Goal: Task Accomplishment & Management: Complete application form

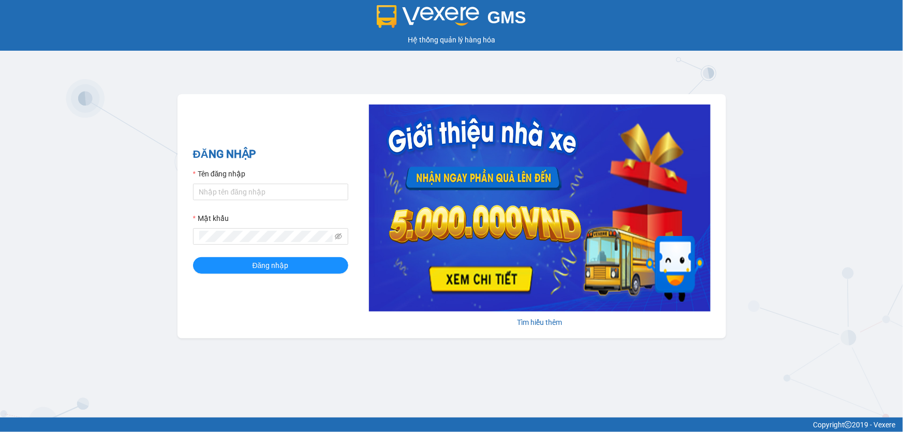
click at [276, 196] on input "Tên đăng nhập" at bounding box center [270, 192] width 155 height 17
type input "V"
type input "viml.quochoang"
click at [193, 257] on button "Đăng nhập" at bounding box center [270, 265] width 155 height 17
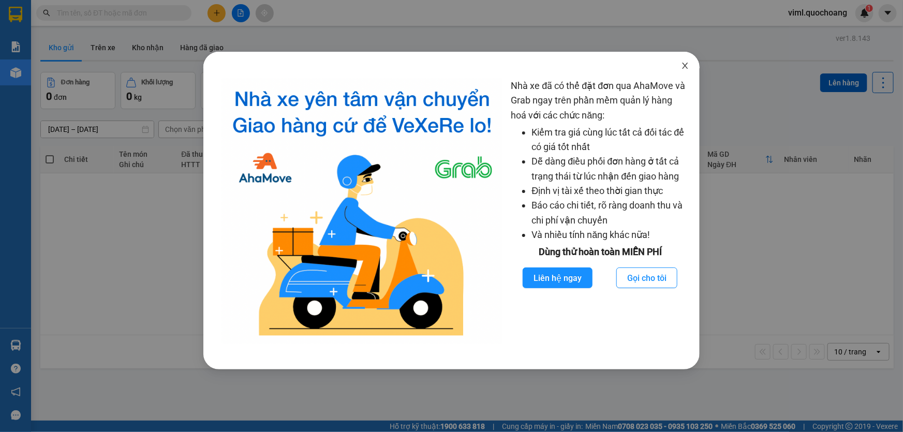
click at [686, 64] on icon "close" at bounding box center [685, 66] width 8 height 8
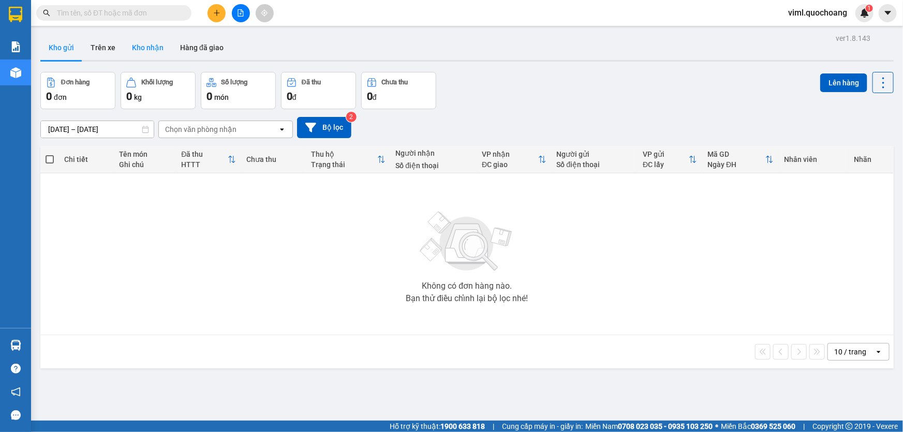
click at [145, 47] on button "Kho nhận" at bounding box center [148, 47] width 48 height 25
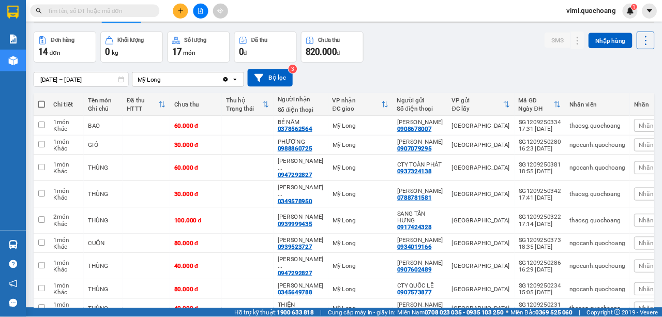
scroll to position [34, 0]
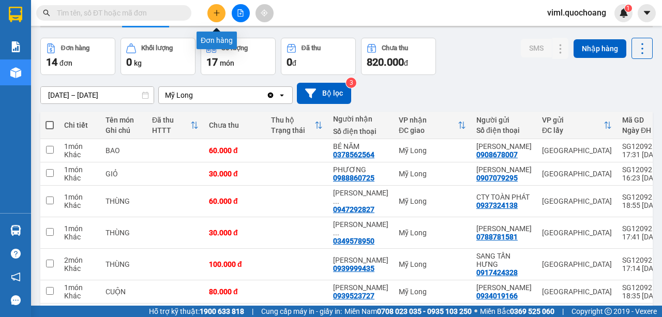
click at [219, 12] on icon "plus" at bounding box center [216, 12] width 7 height 7
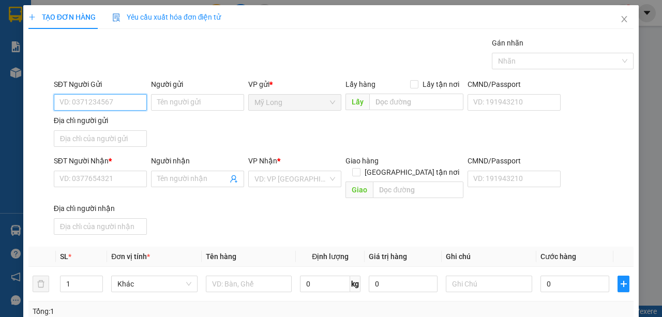
click at [89, 102] on input "SĐT Người Gửi" at bounding box center [100, 102] width 93 height 17
type input "0383571112"
click at [125, 122] on div "0383571112 - [PERSON_NAME]" at bounding box center [110, 122] width 102 height 11
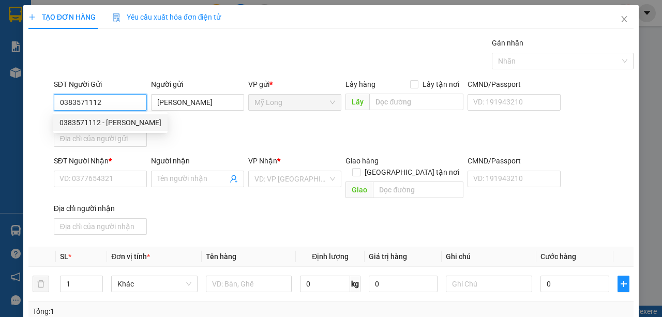
type input "[PERSON_NAME]"
type input "0383571112"
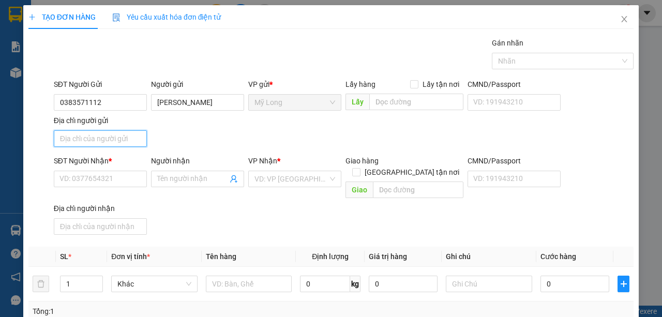
click at [115, 134] on input "Địa chỉ người gửi" at bounding box center [100, 138] width 93 height 17
type input "a"
type input "â"
type input "ấ"
type input "A"
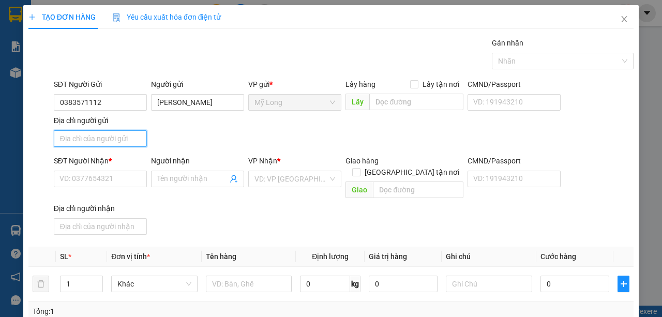
type input "Â"
click at [76, 137] on input "ẤP 1 [GEOGRAPHIC_DATA]" at bounding box center [100, 138] width 93 height 17
type input "ẤP 4 [GEOGRAPHIC_DATA]"
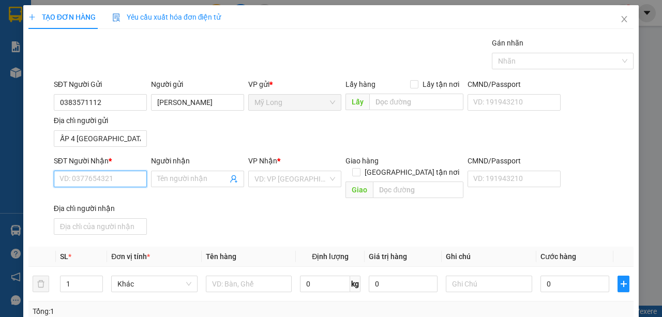
click at [92, 180] on input "SĐT Người Nhận *" at bounding box center [100, 179] width 93 height 17
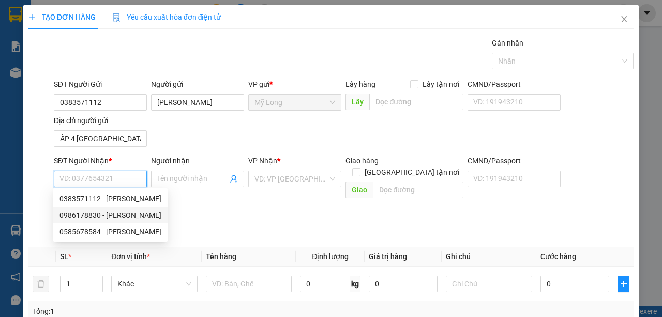
click at [133, 216] on div "0986178830 - [PERSON_NAME]" at bounding box center [110, 214] width 102 height 11
type input "0986178830"
type input "[PERSON_NAME]"
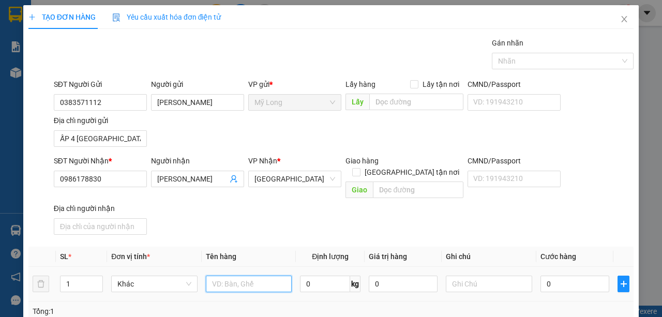
click at [238, 276] on input "text" at bounding box center [249, 284] width 86 height 17
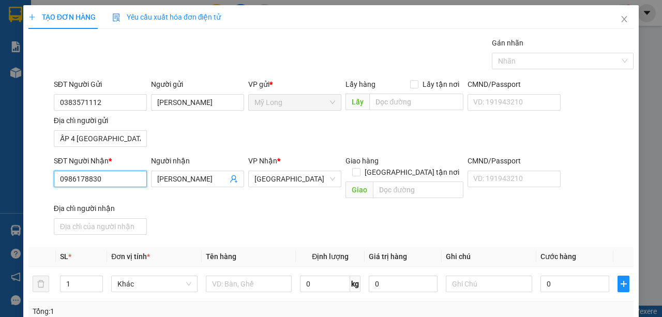
click at [112, 177] on input "0986178830" at bounding box center [100, 179] width 93 height 17
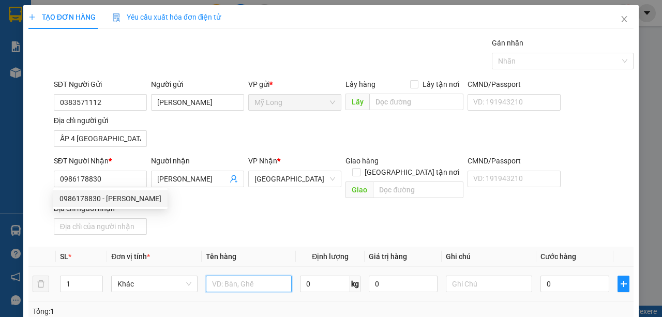
click at [226, 276] on input "text" at bounding box center [249, 284] width 86 height 17
type input "T"
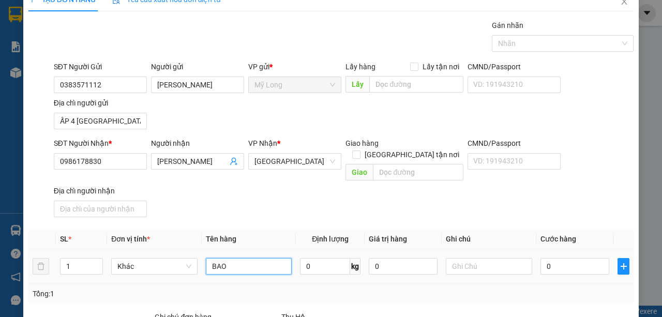
scroll to position [34, 0]
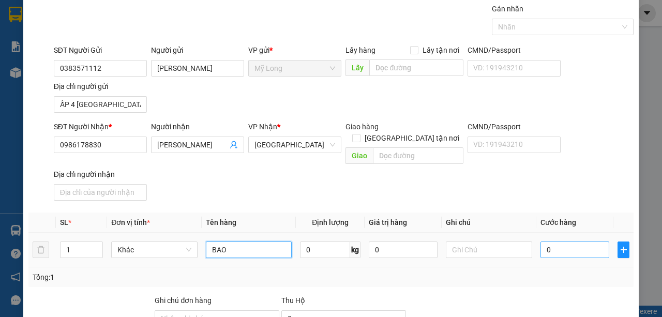
type input "BAO"
click at [542, 242] on input "0" at bounding box center [575, 250] width 69 height 17
type input "5"
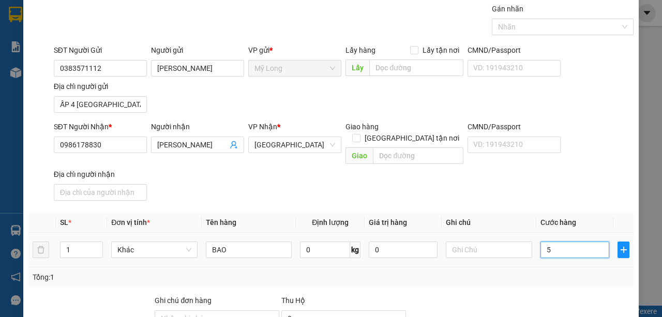
type input "50"
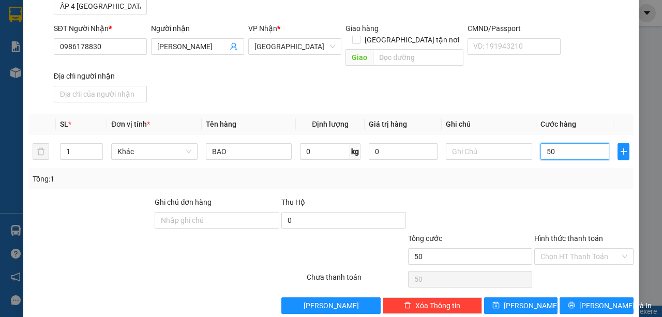
scroll to position [136, 0]
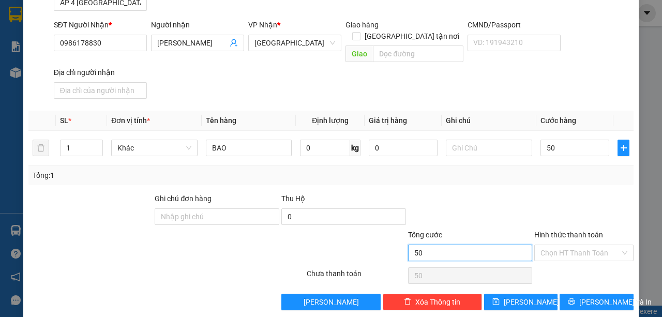
type input "50.000"
click at [487, 245] on input "50.000" at bounding box center [470, 253] width 125 height 17
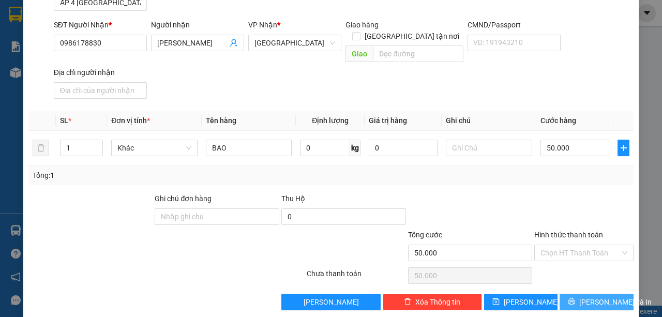
click at [566, 294] on button "[PERSON_NAME] và In" at bounding box center [597, 302] width 74 height 17
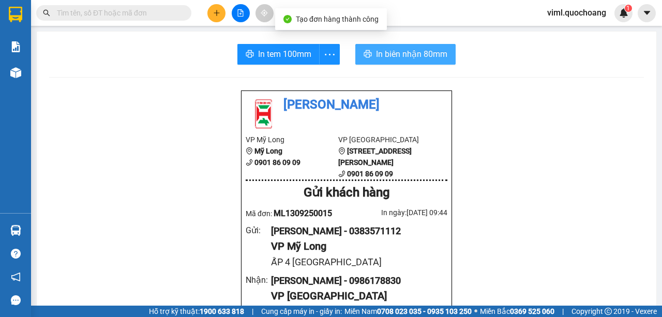
click at [400, 46] on button "In biên nhận 80mm" at bounding box center [405, 54] width 100 height 21
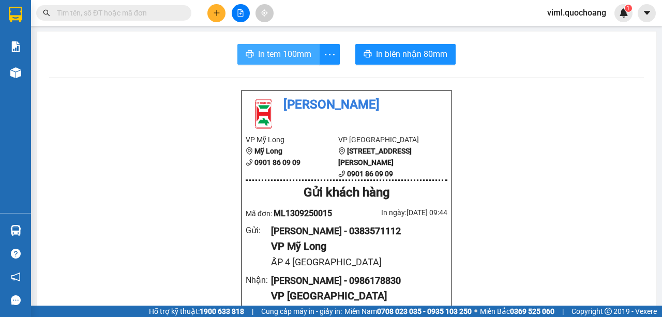
click at [277, 51] on span "In tem 100mm" at bounding box center [284, 54] width 53 height 13
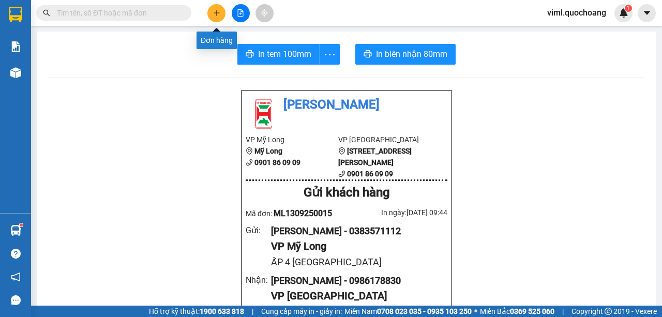
click at [215, 8] on button at bounding box center [216, 13] width 18 height 18
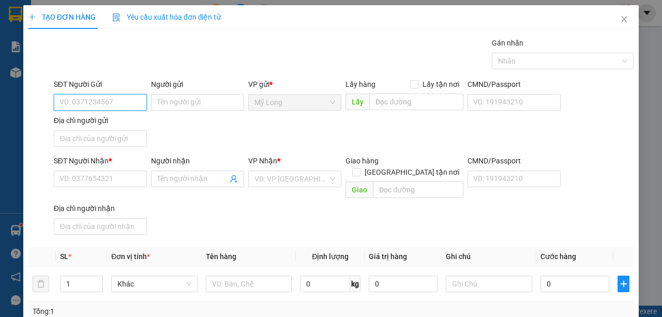
click at [136, 101] on input "SĐT Người Gửi" at bounding box center [100, 102] width 93 height 17
type input "0337049164"
click at [145, 126] on div "0337049164 - [PERSON_NAME]" at bounding box center [110, 122] width 114 height 17
type input "[PERSON_NAME]"
type input "0337049164"
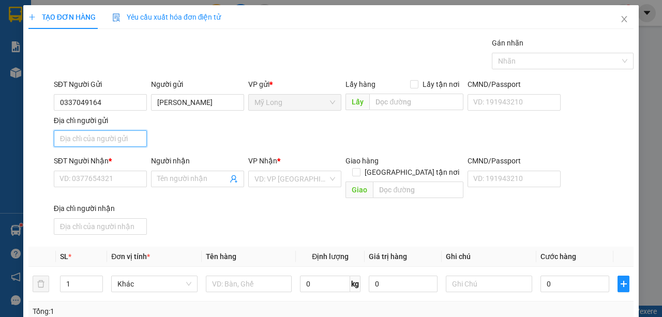
click at [134, 136] on input "Địa chỉ người gửi" at bounding box center [100, 138] width 93 height 17
type input "A"
type input "Â"
type input "ẤP BÌNH [GEOGRAPHIC_DATA]"
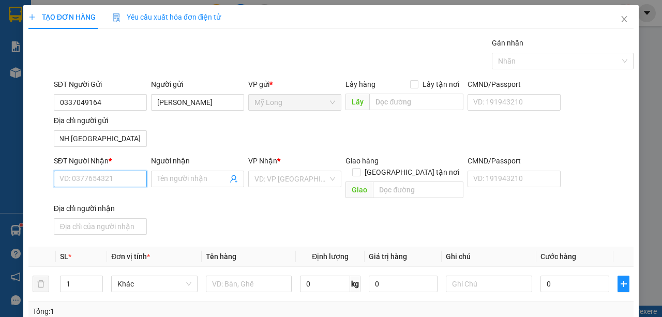
scroll to position [0, 0]
click at [117, 178] on input "SĐT Người Nhận *" at bounding box center [100, 179] width 93 height 17
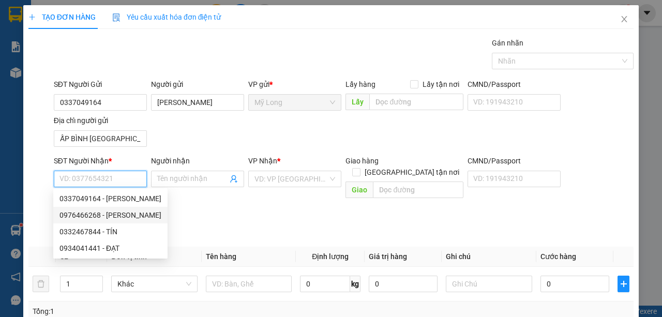
click at [151, 218] on div "0976466268 - [PERSON_NAME]" at bounding box center [110, 214] width 102 height 11
type input "0976466268"
type input "[PERSON_NAME]"
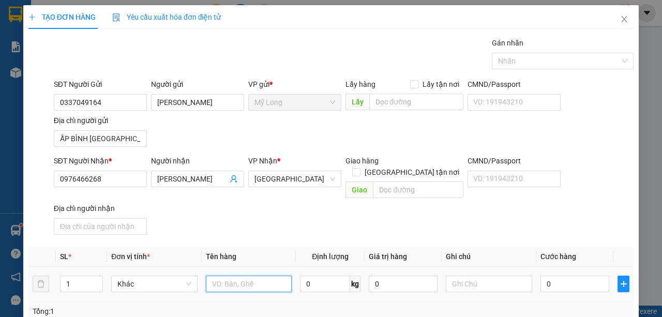
click at [223, 276] on input "text" at bounding box center [249, 284] width 86 height 17
type input "THÙNG"
click at [566, 276] on input "0" at bounding box center [575, 284] width 69 height 17
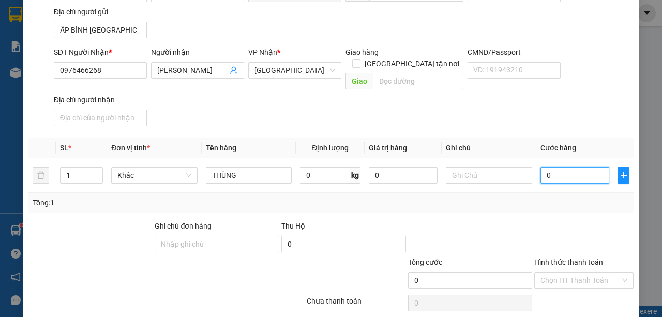
scroll to position [136, 0]
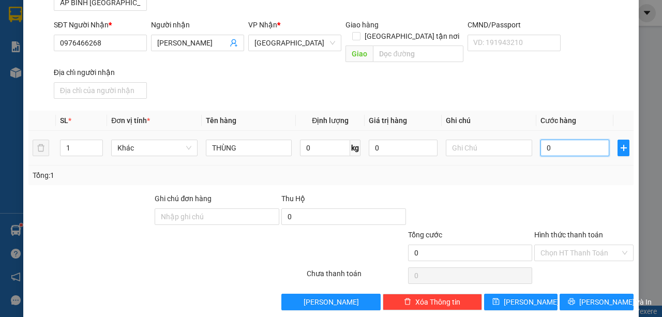
click at [571, 140] on input "0" at bounding box center [575, 148] width 69 height 17
type input "06"
type input "6"
type input "060"
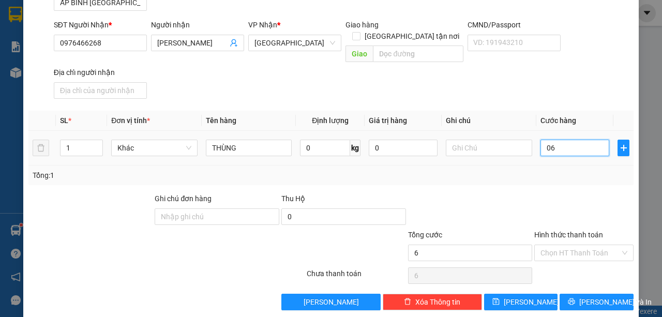
type input "60"
type input "06"
type input "6"
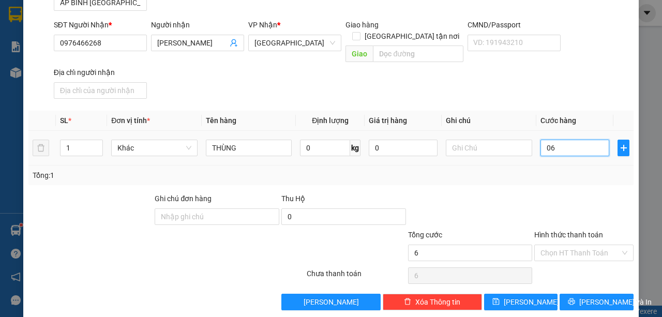
type input "0"
type input "07"
type input "7"
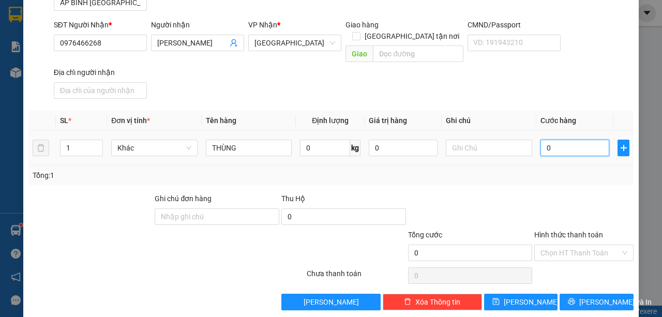
type input "7"
type input "070"
type input "70"
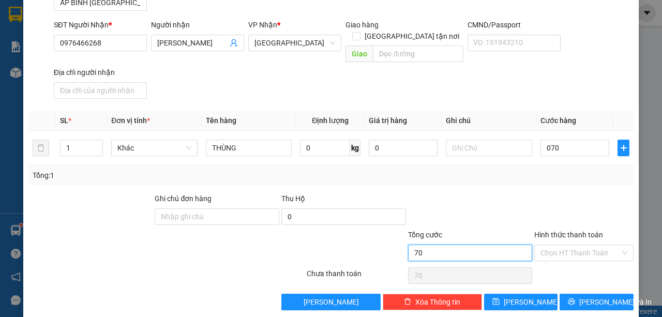
type input "70.000"
click at [486, 245] on input "70.000" at bounding box center [470, 253] width 125 height 17
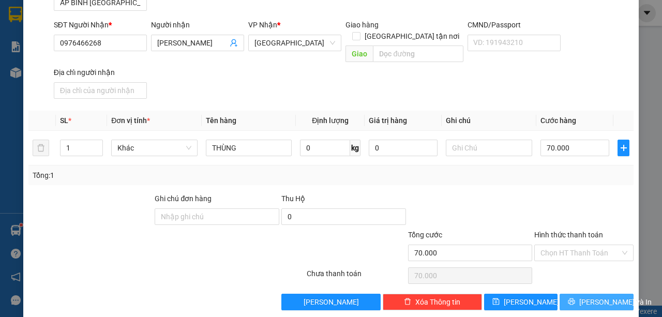
click at [603, 296] on span "[PERSON_NAME] và In" at bounding box center [615, 301] width 72 height 11
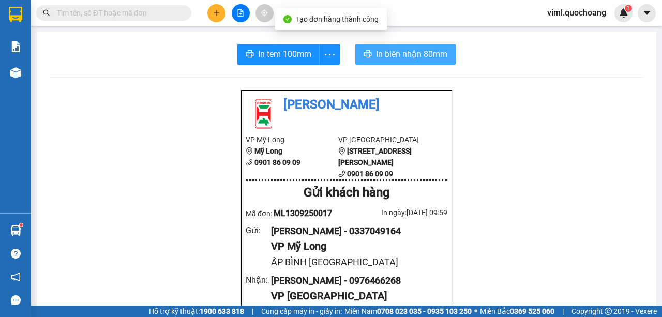
click at [372, 49] on button "In biên nhận 80mm" at bounding box center [405, 54] width 100 height 21
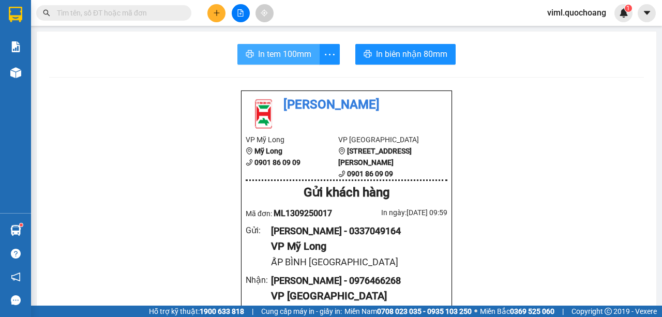
click at [280, 59] on span "In tem 100mm" at bounding box center [284, 54] width 53 height 13
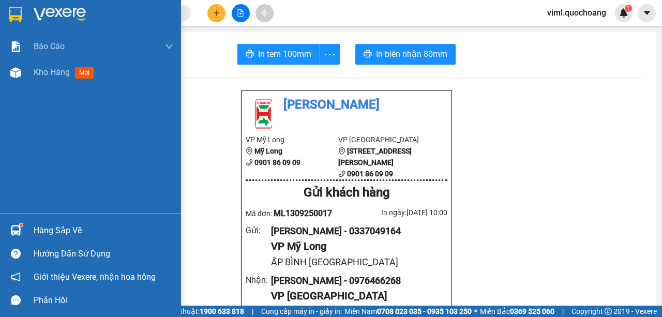
click at [41, 238] on div "Hàng sắp về" at bounding box center [90, 230] width 181 height 23
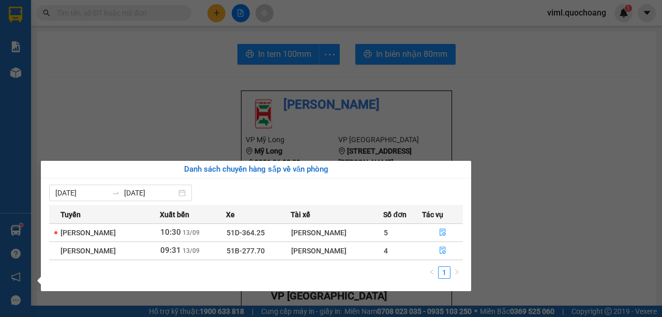
click at [543, 142] on section "Kết quả tìm kiếm ( 0 ) Bộ lọc No Data viml.quochoang 1 Báo cáo Báo cáo dòng tiề…" at bounding box center [331, 158] width 662 height 317
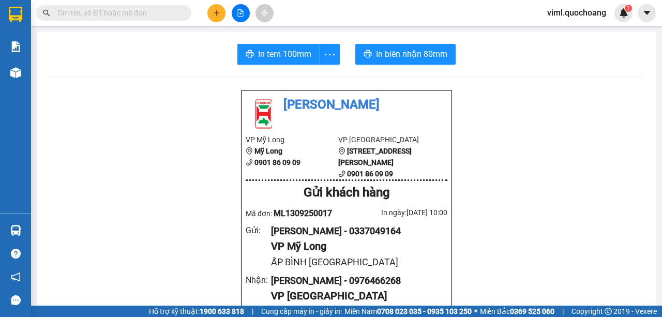
click at [216, 16] on icon "plus" at bounding box center [216, 12] width 7 height 7
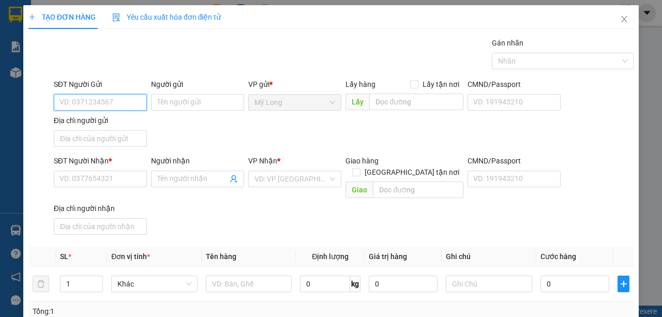
click at [119, 101] on input "SĐT Người Gửi" at bounding box center [100, 102] width 93 height 17
click at [125, 102] on input "0977077854" at bounding box center [100, 102] width 93 height 17
type input "0977077854"
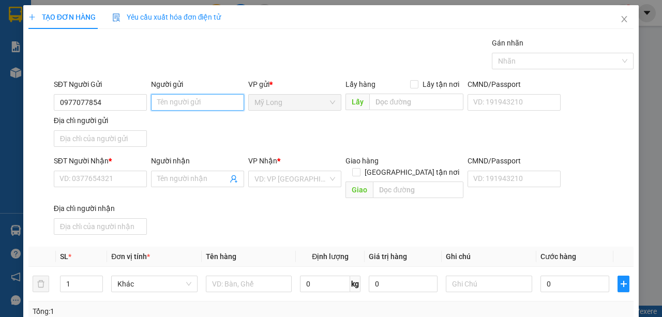
click at [158, 102] on input "Người gửi" at bounding box center [197, 102] width 93 height 17
type input "[PERSON_NAME]"
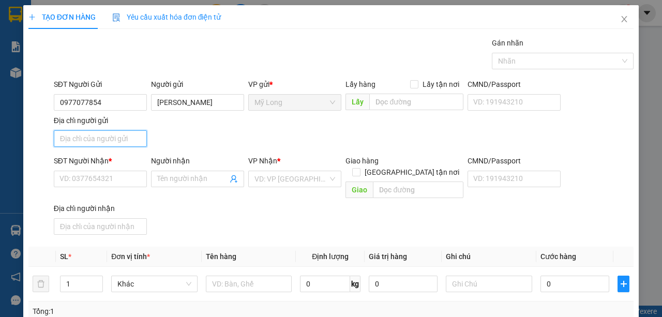
click at [140, 142] on input "Địa chỉ người gửi" at bounding box center [100, 138] width 93 height 17
click at [95, 138] on input "Địa chỉ người gửi" at bounding box center [100, 138] width 93 height 17
type input "A"
type input "Â"
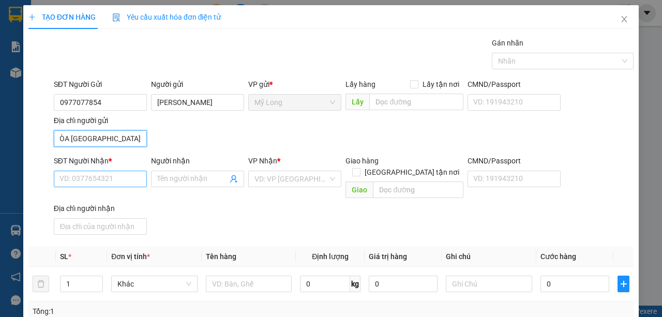
type input "ẤP LỢI HÒA [GEOGRAPHIC_DATA]"
click at [102, 179] on input "SĐT Người Nhận *" at bounding box center [100, 179] width 93 height 17
click at [126, 184] on input "SĐT Người Nhận *" at bounding box center [100, 179] width 93 height 17
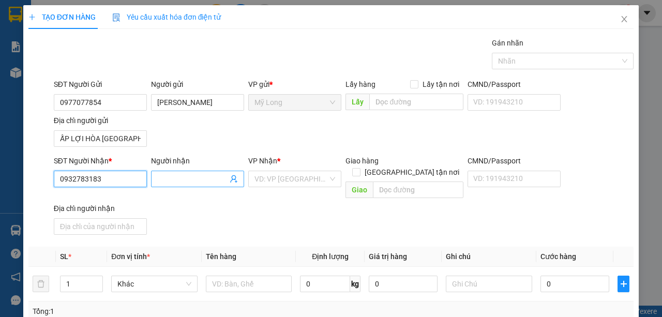
type input "0932783183"
click at [171, 182] on input "Người nhận" at bounding box center [192, 178] width 70 height 11
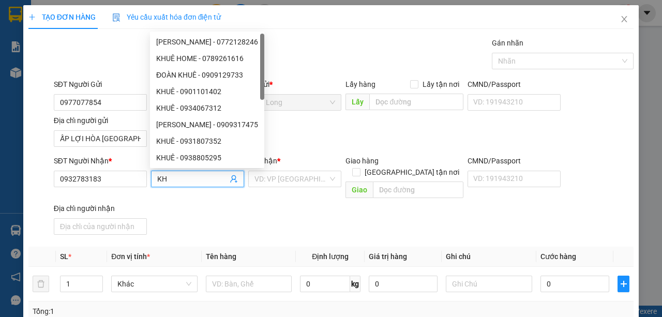
type input "K"
type input "M"
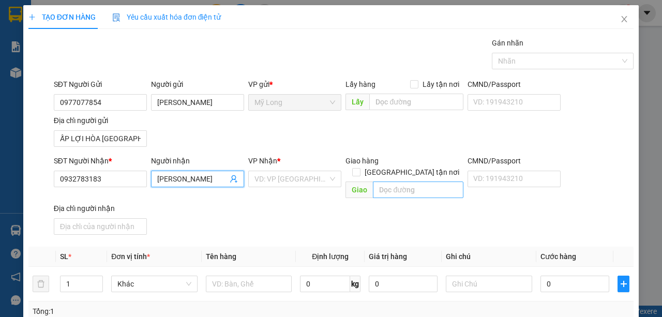
type input "[PERSON_NAME]"
click at [413, 182] on input "text" at bounding box center [418, 190] width 90 height 17
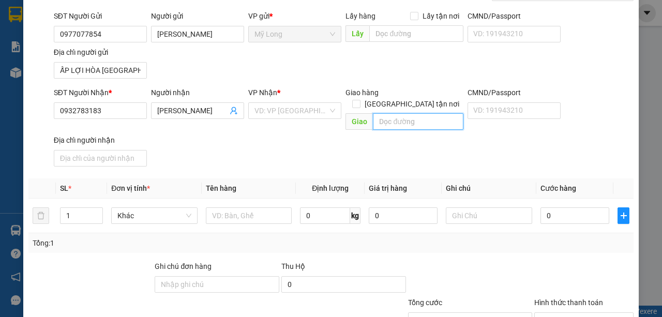
scroll to position [69, 0]
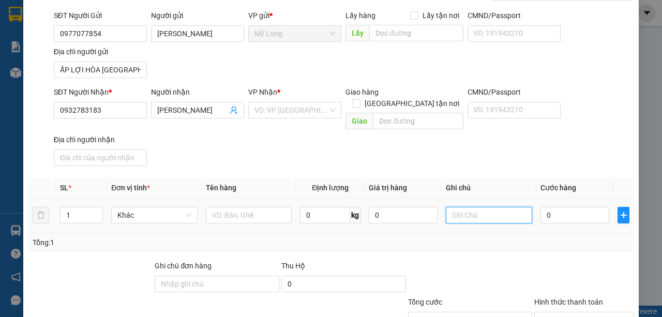
click at [471, 208] on input "text" at bounding box center [489, 215] width 86 height 17
click at [458, 207] on input "text" at bounding box center [489, 215] width 86 height 17
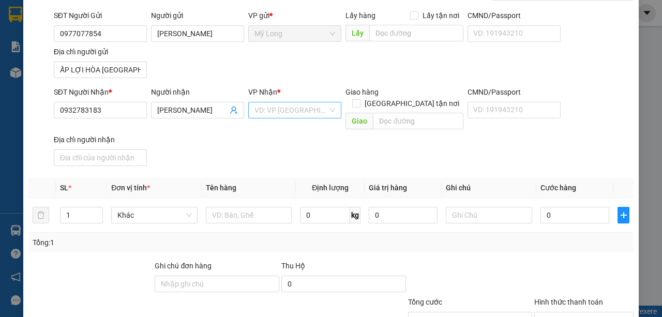
click at [293, 108] on input "search" at bounding box center [291, 110] width 73 height 16
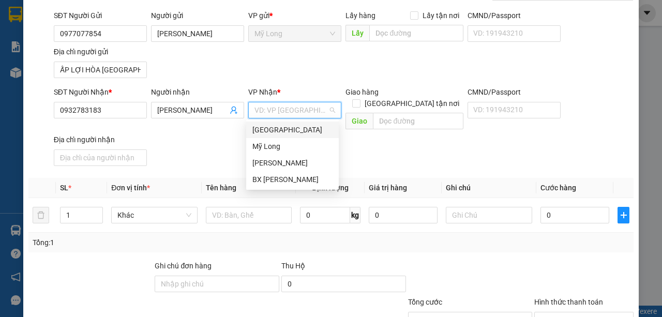
click at [289, 130] on div "[GEOGRAPHIC_DATA]" at bounding box center [292, 129] width 80 height 11
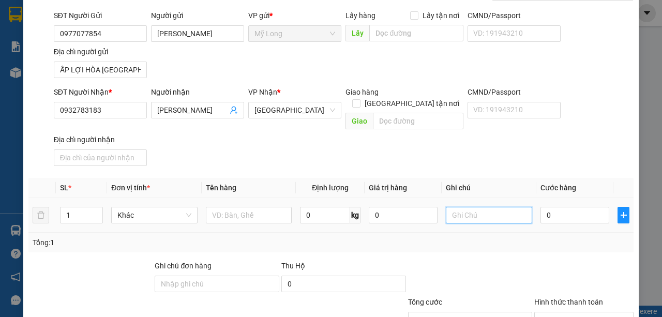
click at [485, 207] on input "text" at bounding box center [489, 215] width 86 height 17
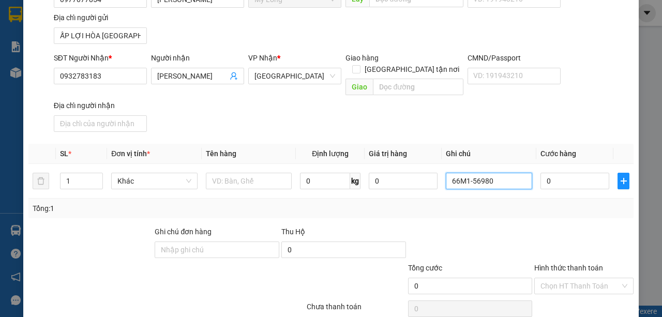
scroll to position [136, 0]
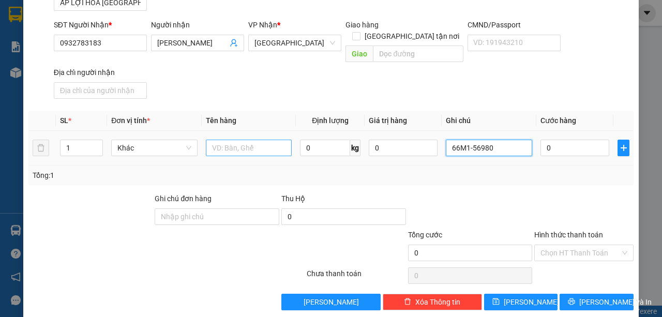
type input "66M1-56980"
click at [269, 140] on input "text" at bounding box center [249, 148] width 86 height 17
click at [220, 140] on input "XA MÁY" at bounding box center [249, 148] width 86 height 17
click at [235, 140] on input "XE MÁY" at bounding box center [249, 148] width 86 height 17
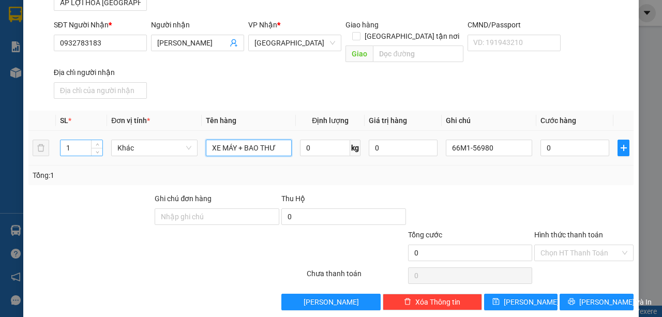
type input "XE MÁY + BAO THƯ"
click at [79, 140] on input "1" at bounding box center [82, 148] width 42 height 16
type input "2"
click at [558, 245] on input "Hình thức thanh toán" at bounding box center [581, 253] width 80 height 16
click at [563, 144] on div "0" at bounding box center [575, 148] width 69 height 21
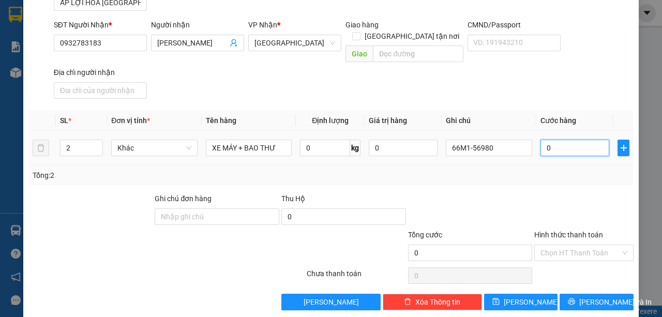
click at [563, 142] on input "0" at bounding box center [575, 148] width 69 height 17
type input "3"
type input "30"
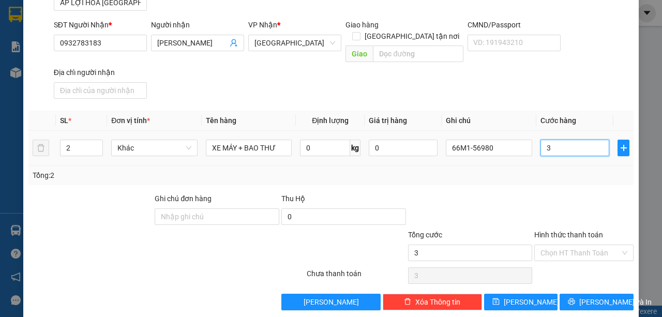
type input "30"
type input "300"
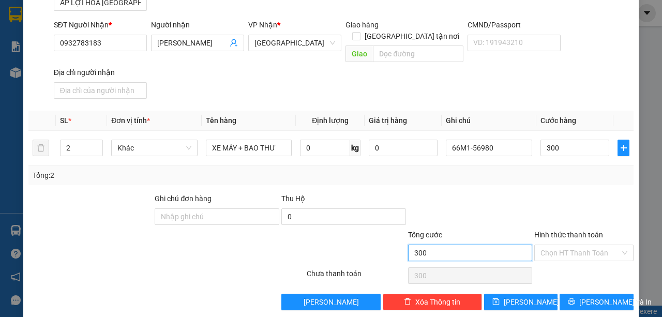
type input "300.000"
click at [422, 245] on input "300.000" at bounding box center [470, 253] width 125 height 17
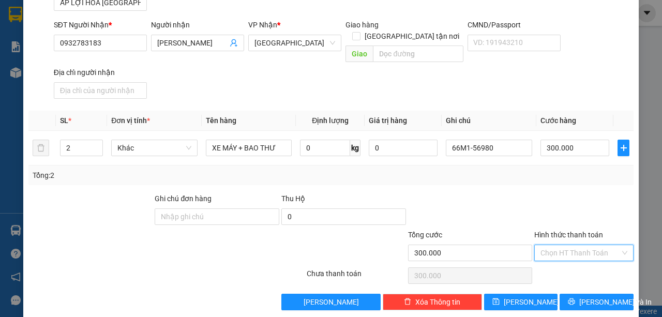
click at [560, 245] on input "Hình thức thanh toán" at bounding box center [581, 253] width 80 height 16
click at [566, 263] on div "Tại văn phòng" at bounding box center [579, 260] width 86 height 11
type input "0"
click at [575, 298] on icon "printer" at bounding box center [571, 301] width 7 height 7
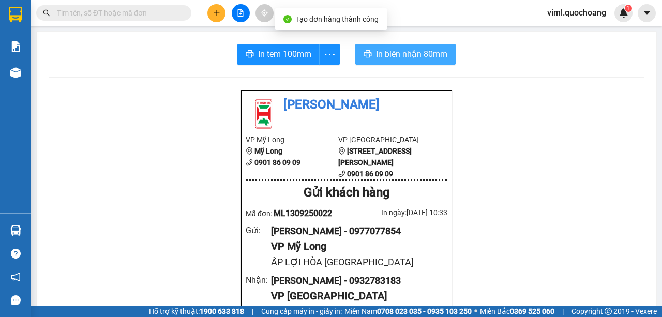
click at [384, 50] on span "In biên nhận 80mm" at bounding box center [411, 54] width 71 height 13
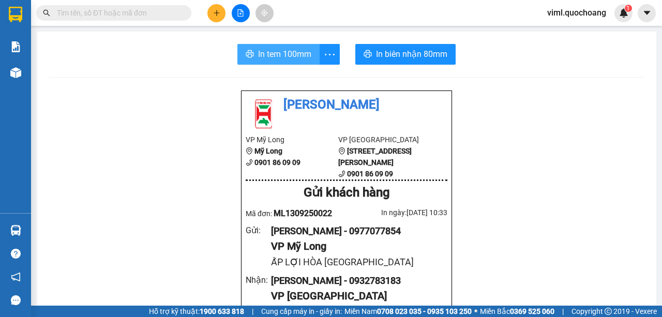
click at [309, 61] on button "In tem 100mm" at bounding box center [278, 54] width 82 height 21
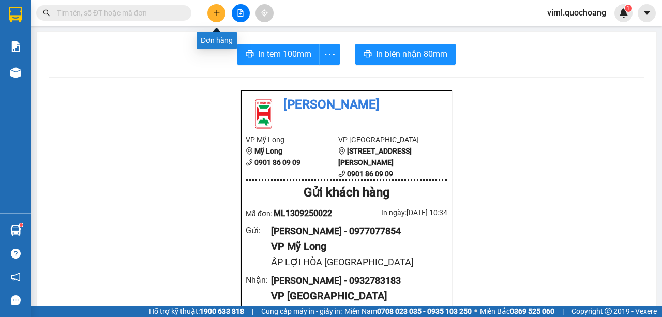
click at [210, 13] on button at bounding box center [216, 13] width 18 height 18
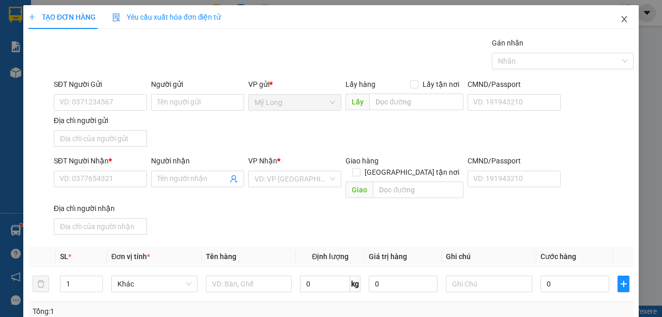
click at [622, 19] on icon "close" at bounding box center [625, 19] width 6 height 6
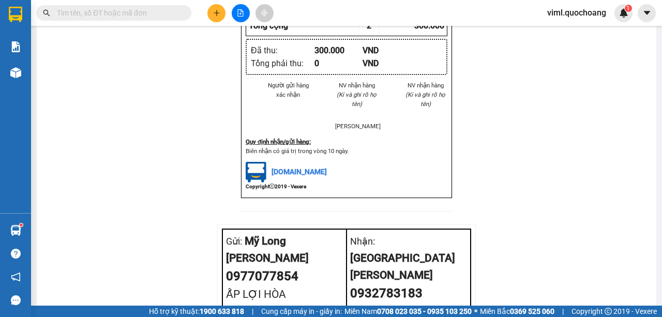
scroll to position [379, 0]
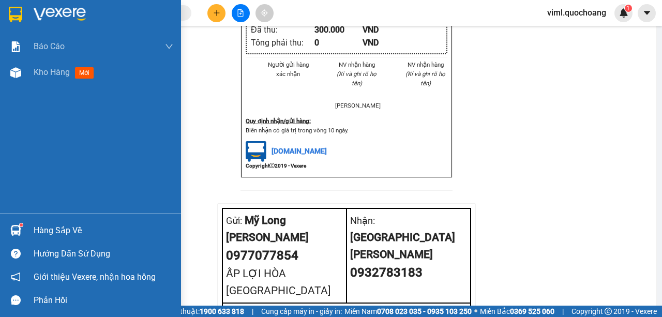
drag, startPoint x: 49, startPoint y: 117, endPoint x: 42, endPoint y: 104, distance: 13.9
click at [46, 112] on div "Báo cáo Báo cáo dòng tiền (trạm) Doanh số tạo đơn theo VP gửi (trạm) Kho hàng m…" at bounding box center [90, 123] width 181 height 179
click at [34, 84] on div "Kho hàng mới" at bounding box center [104, 72] width 140 height 26
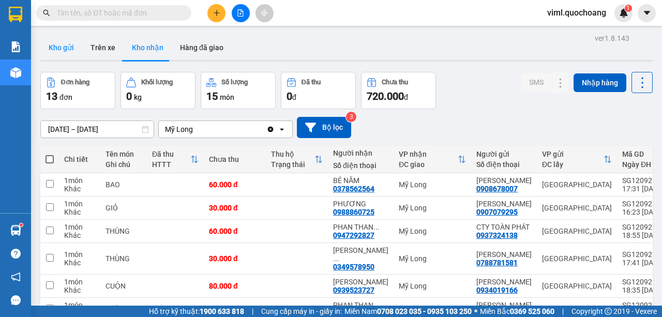
click at [64, 41] on button "Kho gửi" at bounding box center [61, 47] width 42 height 25
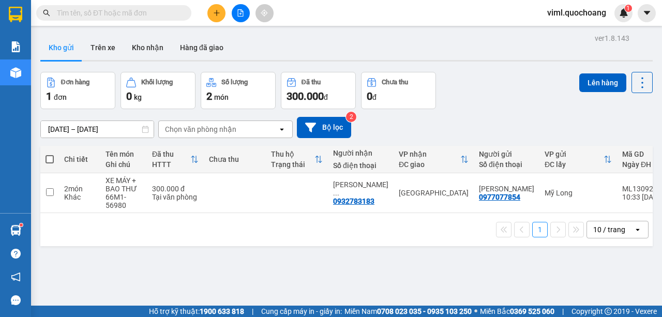
click at [163, 65] on div "ver 1.8.143 Kho gửi Trên xe Kho nhận Hàng đã giao Đơn hàng 1 đơn Khối lượng 0 k…" at bounding box center [346, 189] width 621 height 317
click at [153, 52] on button "Kho nhận" at bounding box center [148, 47] width 48 height 25
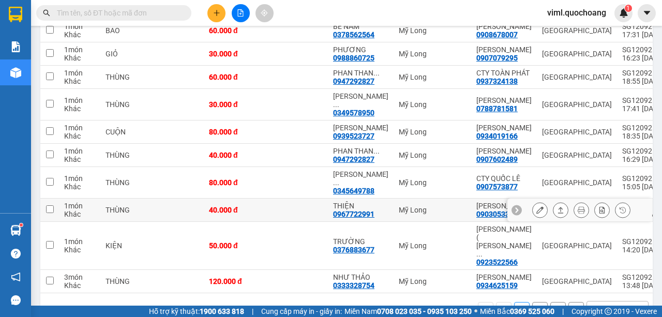
scroll to position [138, 0]
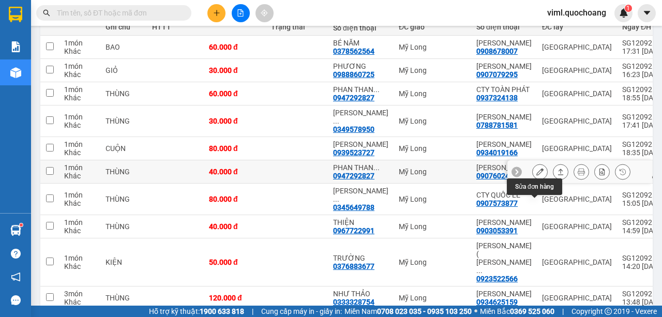
click at [536, 175] on icon at bounding box center [539, 171] width 7 height 7
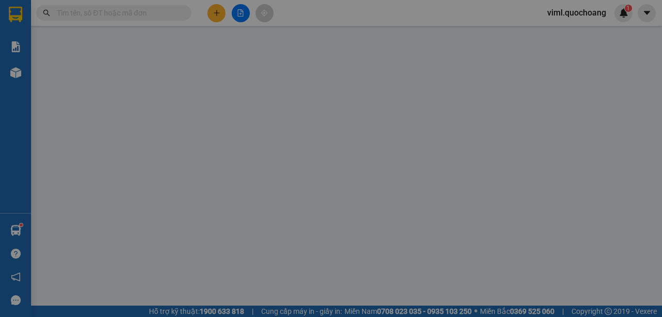
type input "0907602489"
type input "[PERSON_NAME]"
type input "36/8 LÝ [PERSON_NAME] HIỆP TÂN TÂN PHÚ"
type input "0947292827"
type input "[PERSON_NAME]"
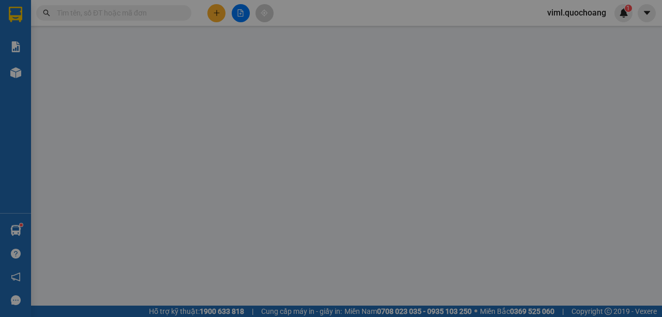
type input "40.000"
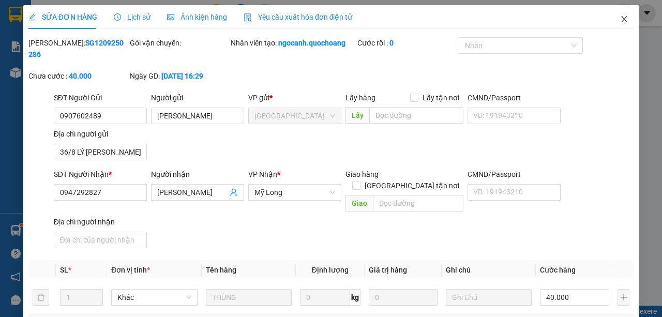
click at [620, 19] on icon "close" at bounding box center [624, 19] width 8 height 8
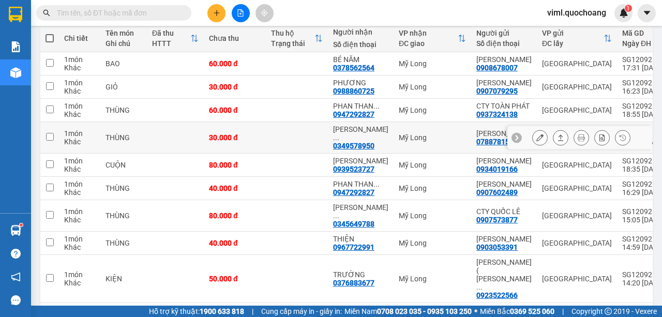
scroll to position [137, 0]
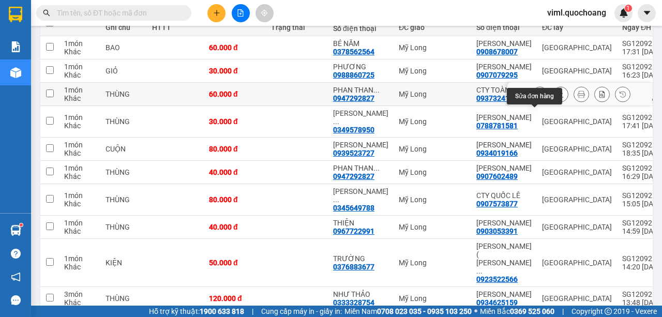
click at [536, 98] on icon at bounding box center [539, 94] width 7 height 7
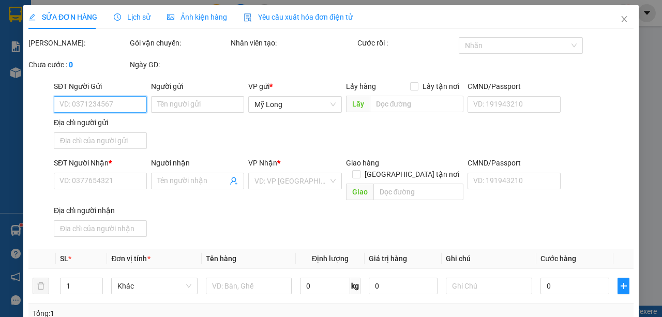
type input "0937324138"
type input "CTY TOÀN PHÁT"
type input "272/21 [PERSON_NAME] LA P8 Q10"
type input "0947292827"
type input "[PERSON_NAME]"
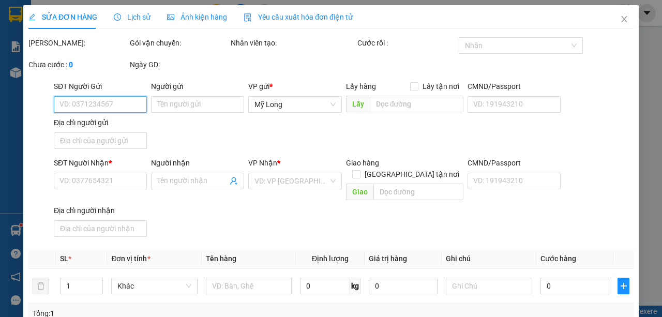
type input "60.000"
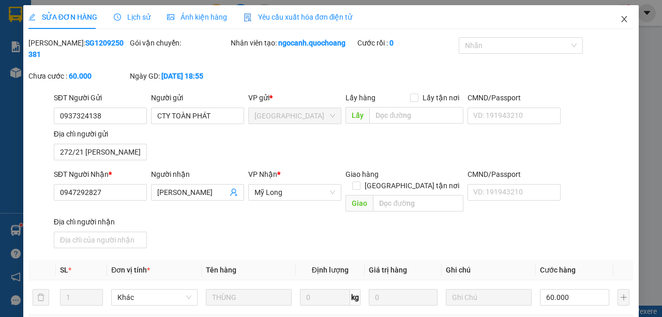
click at [622, 22] on icon "close" at bounding box center [625, 19] width 6 height 6
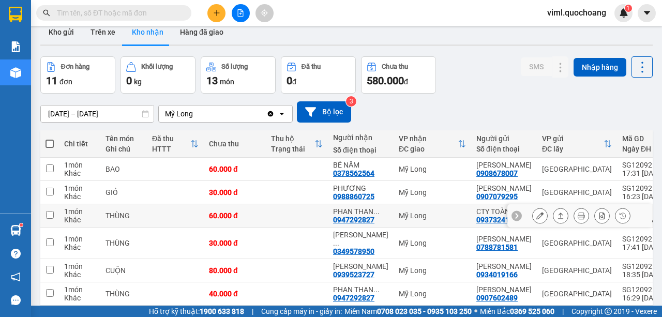
scroll to position [50, 0]
